Goal: Find specific page/section: Find specific page/section

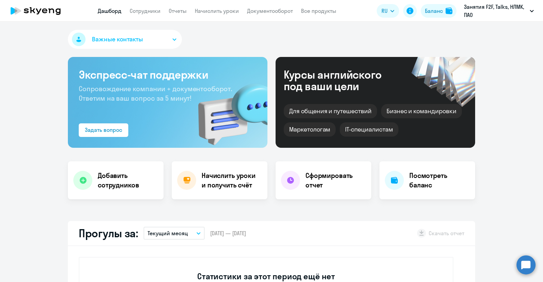
click at [525, 9] on p "Занятия F2F, Talks, НЛМК, ПАО" at bounding box center [495, 11] width 63 height 16
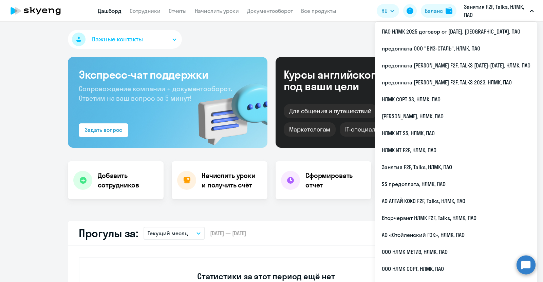
select select "30"
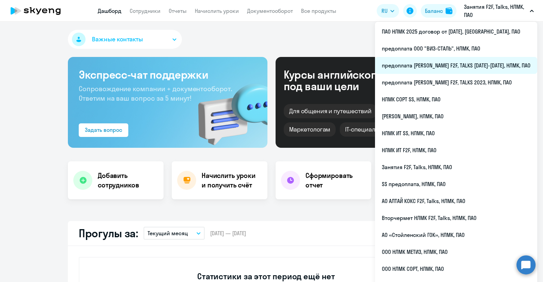
click at [460, 67] on li "предоплата [PERSON_NAME] F2F, TALKS [DATE]-[DATE], НЛМК, ПАО" at bounding box center [456, 65] width 162 height 17
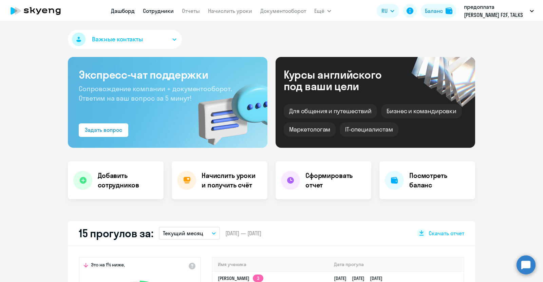
click at [158, 12] on link "Сотрудники" at bounding box center [158, 10] width 31 height 7
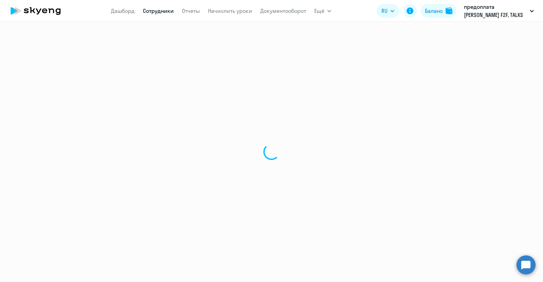
select select "30"
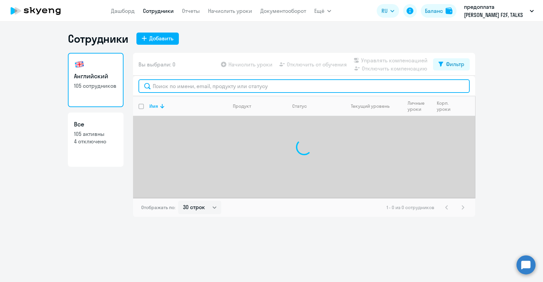
click at [176, 85] on input "text" at bounding box center [303, 86] width 331 height 14
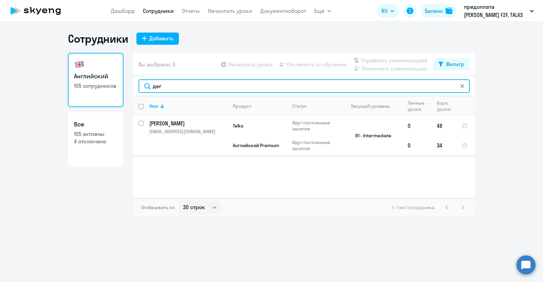
type input "дег"
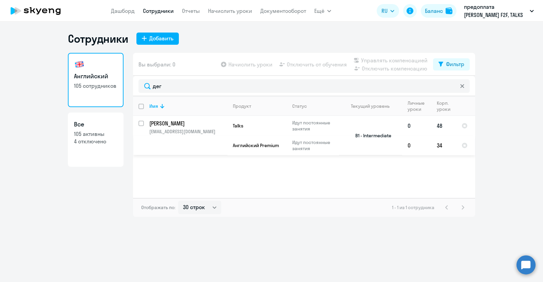
click at [176, 126] on p "[PERSON_NAME]" at bounding box center [187, 123] width 77 height 7
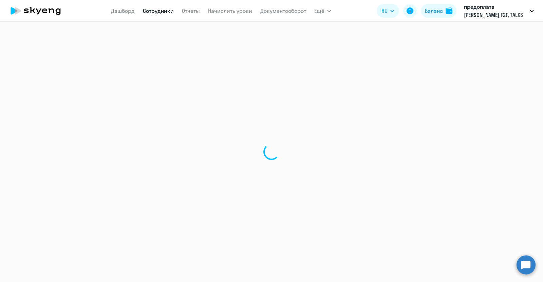
select select "english"
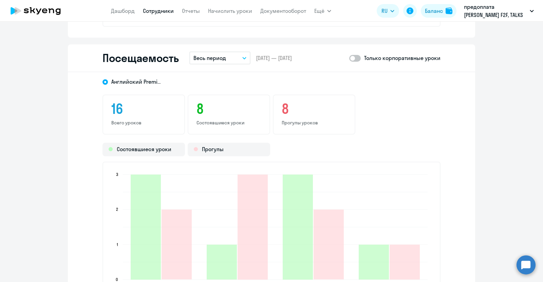
scroll to position [821, 0]
